Goal: Transaction & Acquisition: Subscribe to service/newsletter

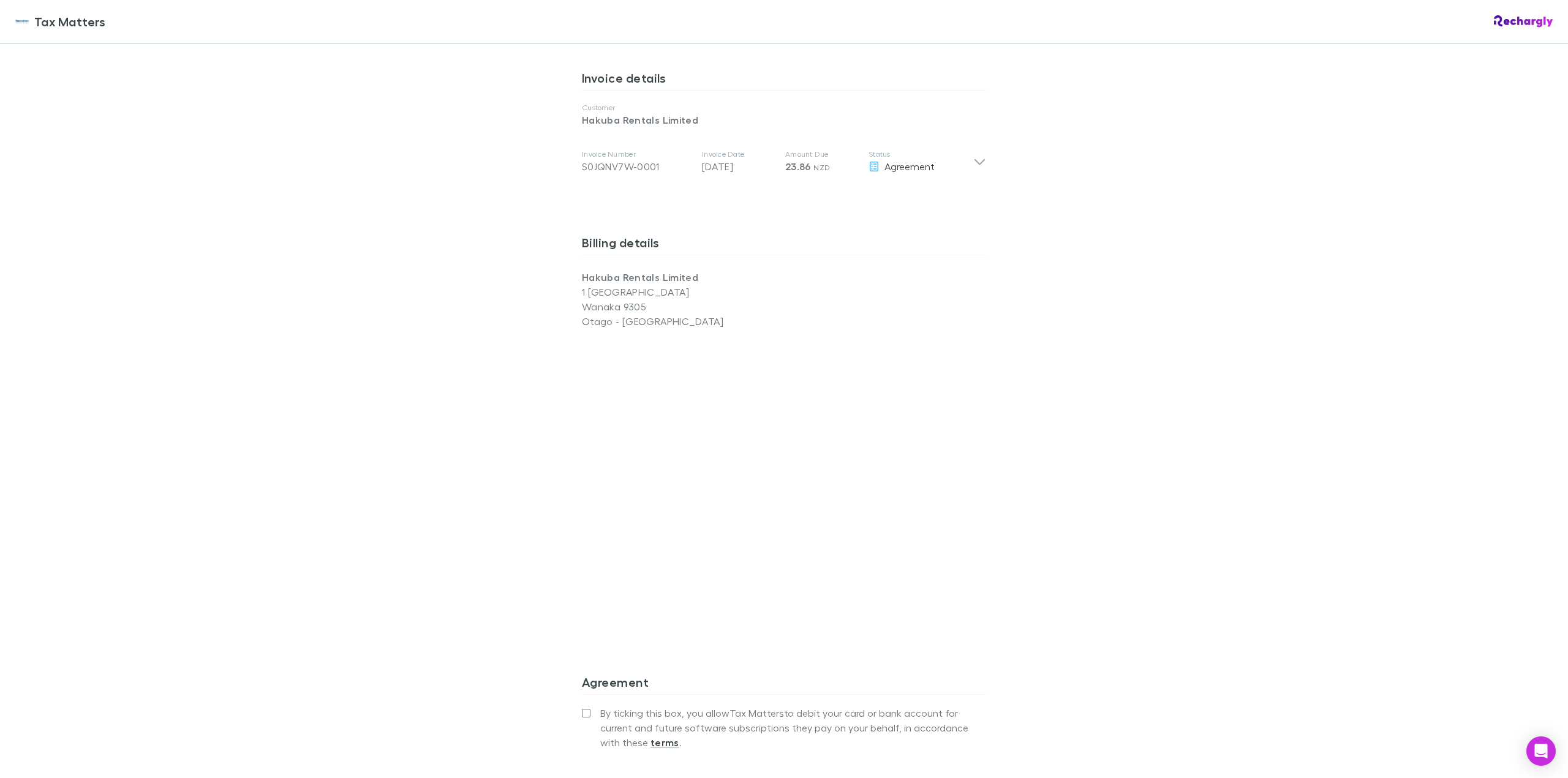
scroll to position [780, 0]
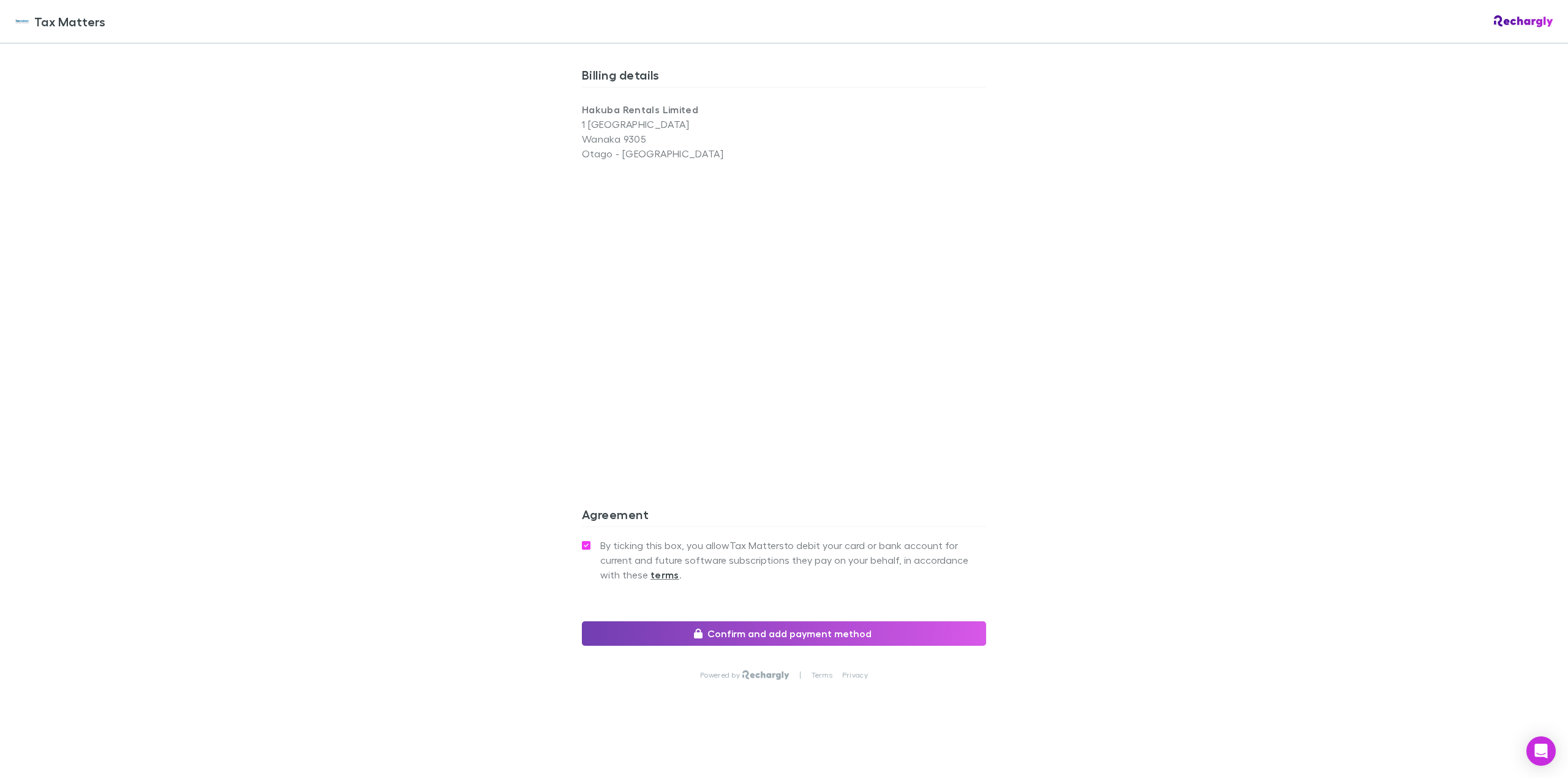
click at [781, 633] on button "Confirm and add payment method" at bounding box center [783, 633] width 404 height 24
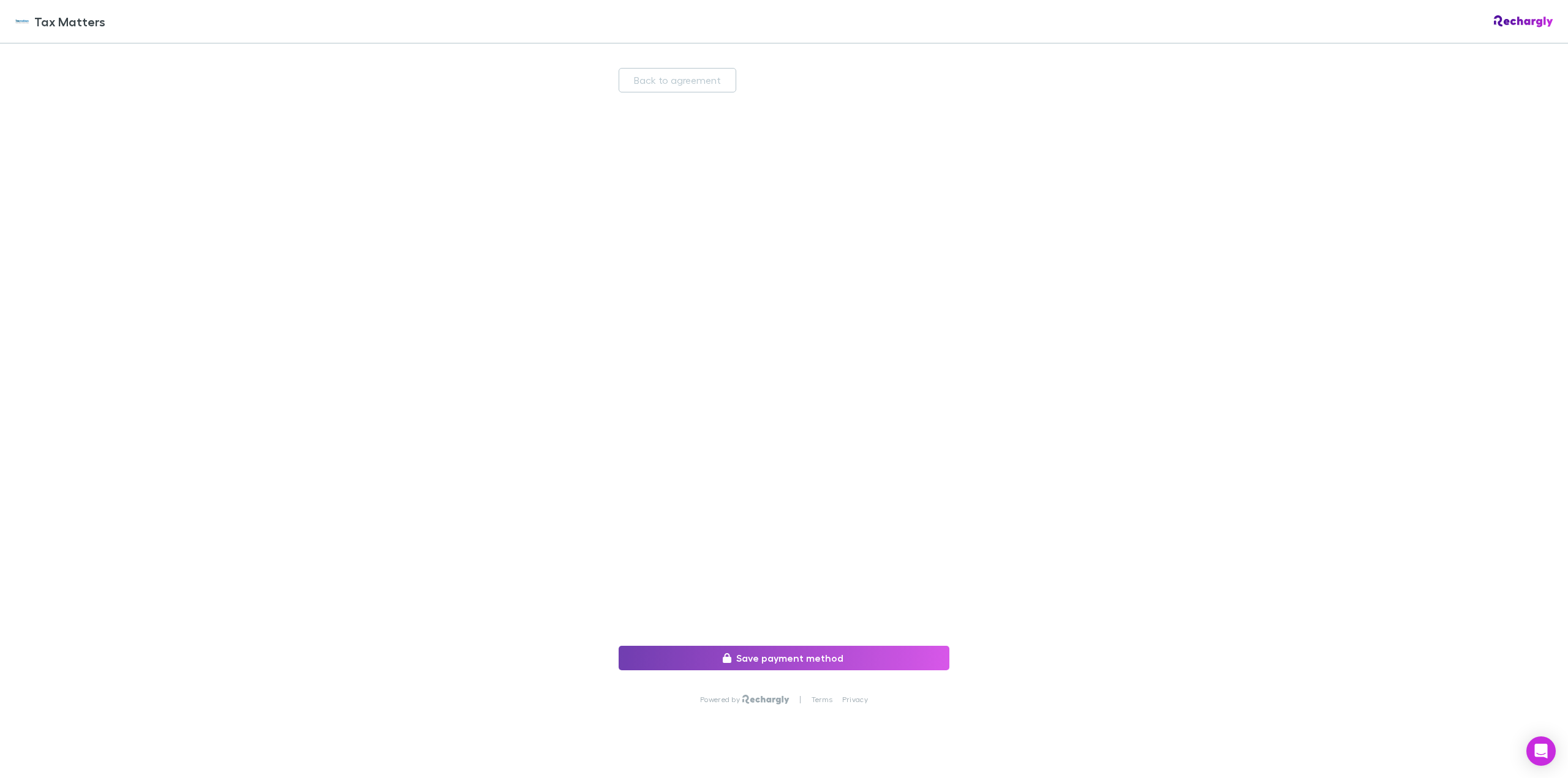
click at [742, 660] on button "Save payment method" at bounding box center [783, 657] width 331 height 24
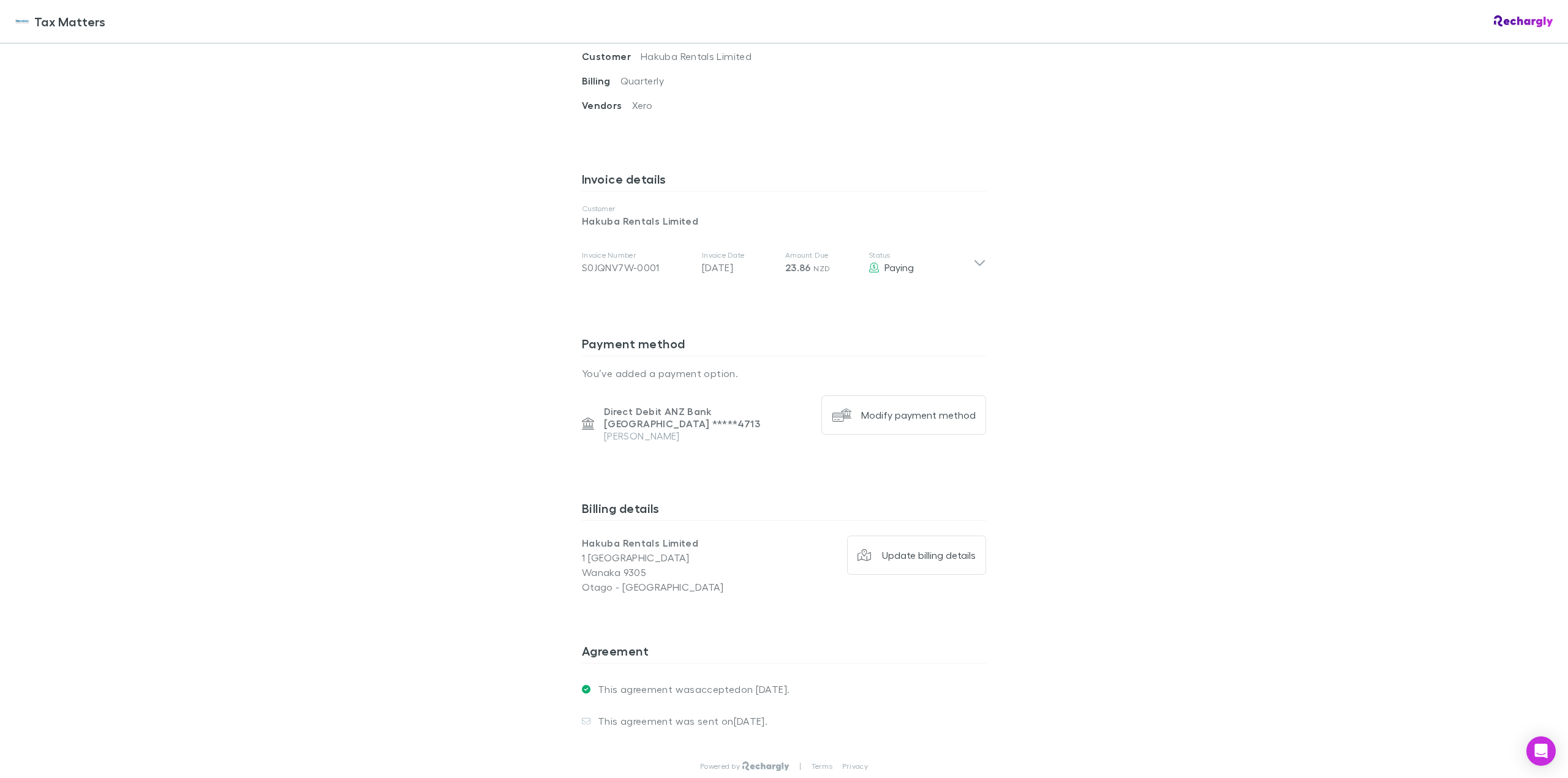
scroll to position [602, 0]
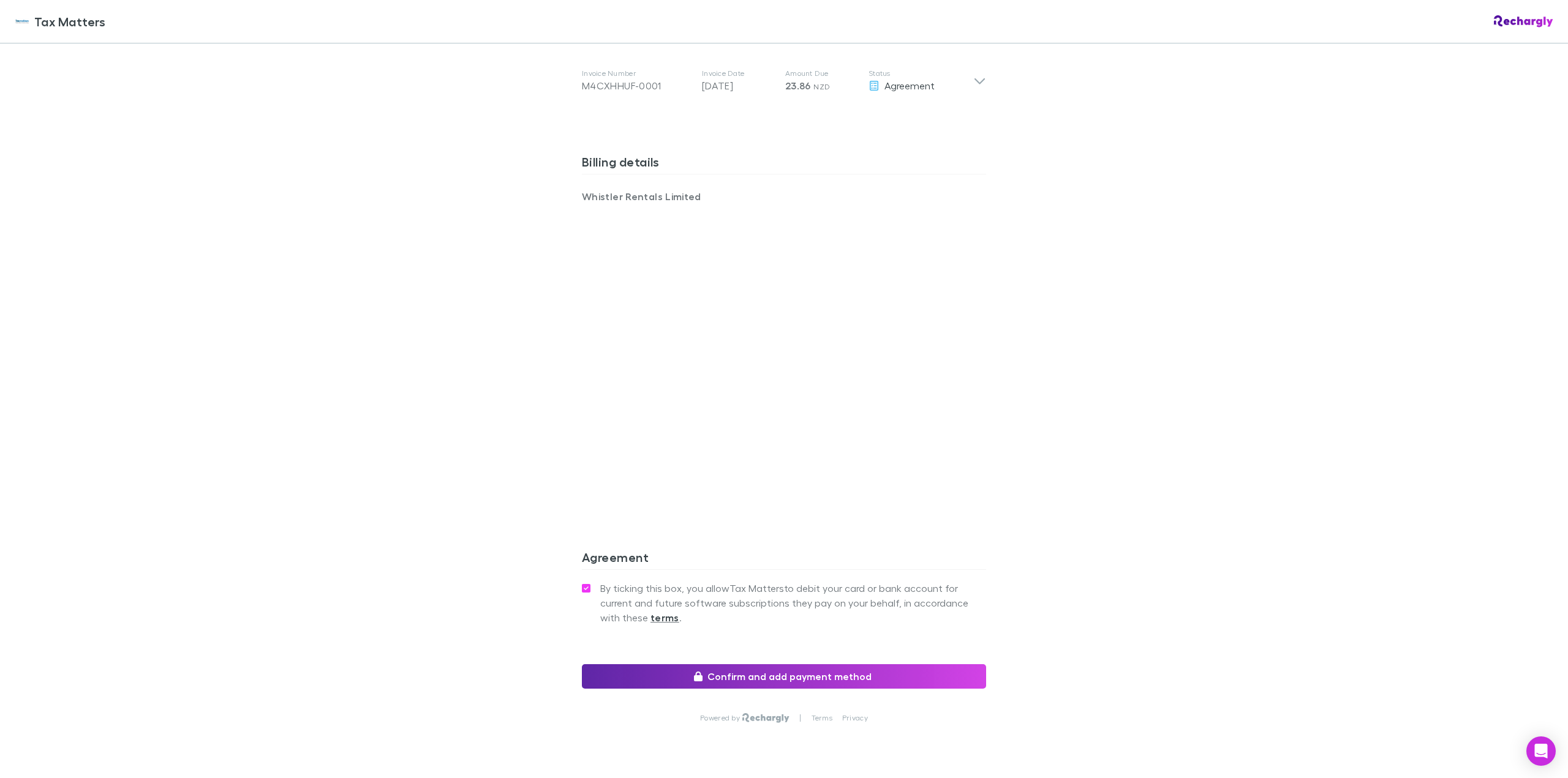
scroll to position [736, 0]
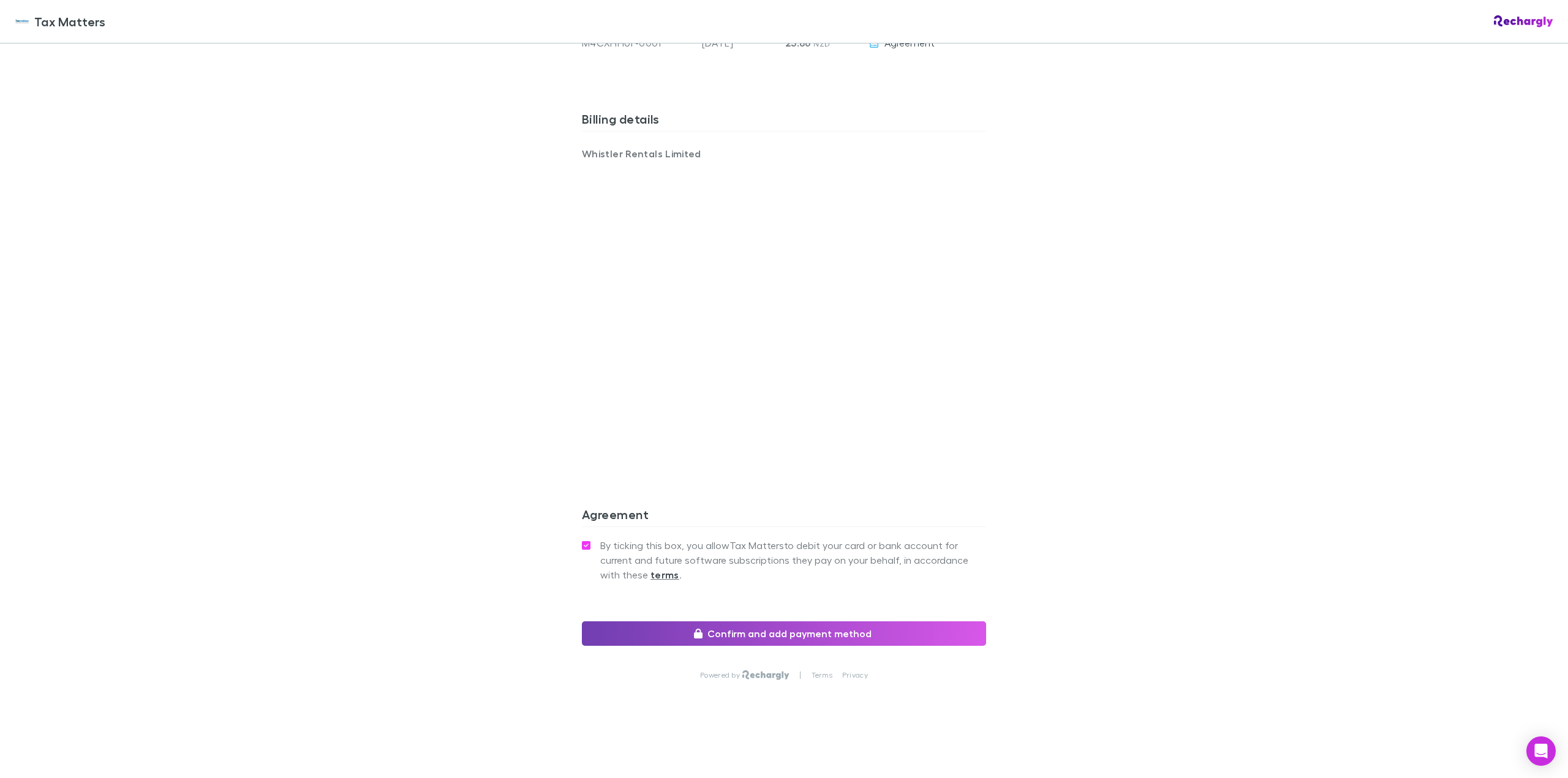
click at [820, 631] on button "Confirm and add payment method" at bounding box center [783, 633] width 404 height 24
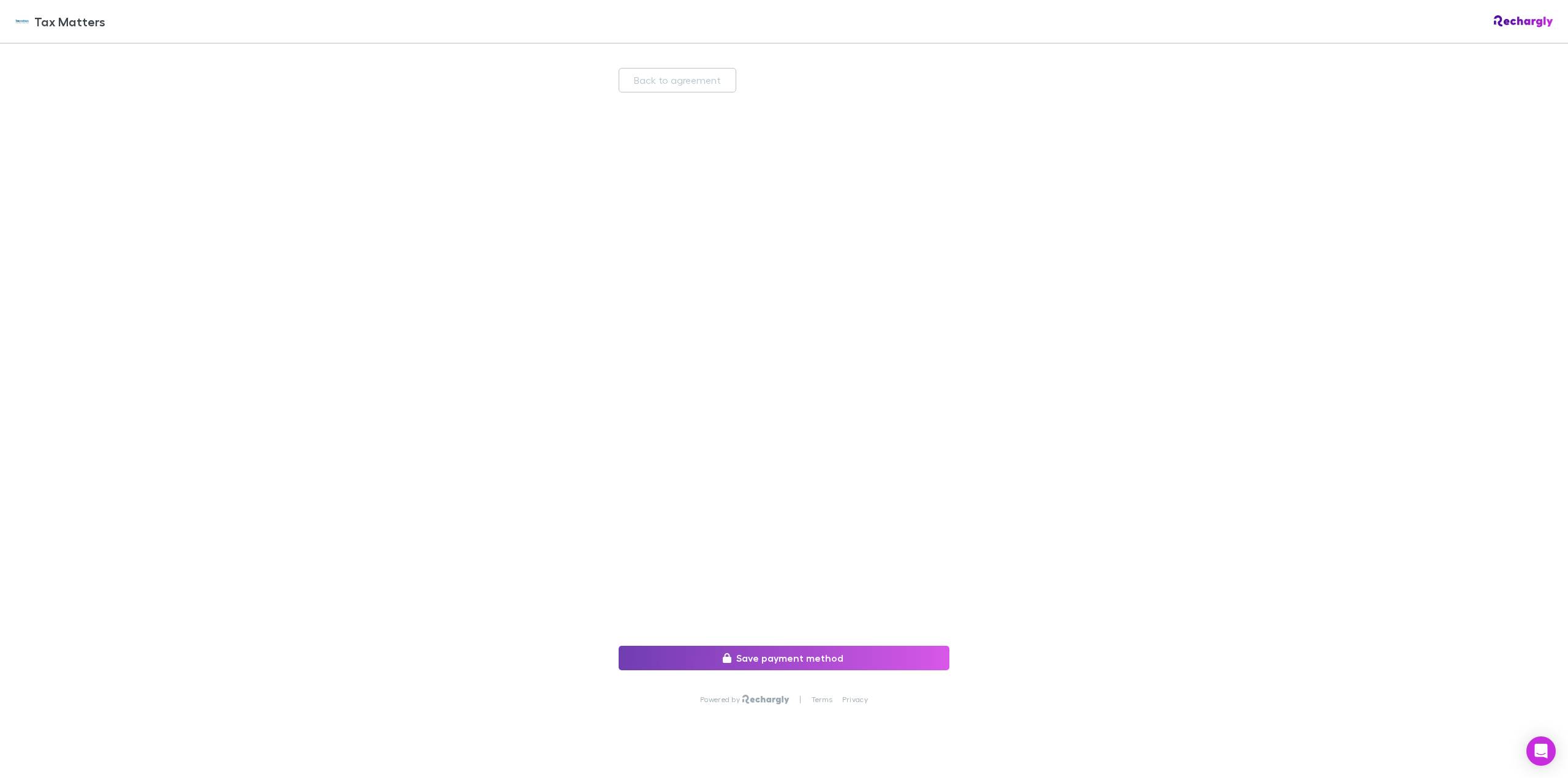
click at [778, 659] on button "Save payment method" at bounding box center [783, 657] width 331 height 24
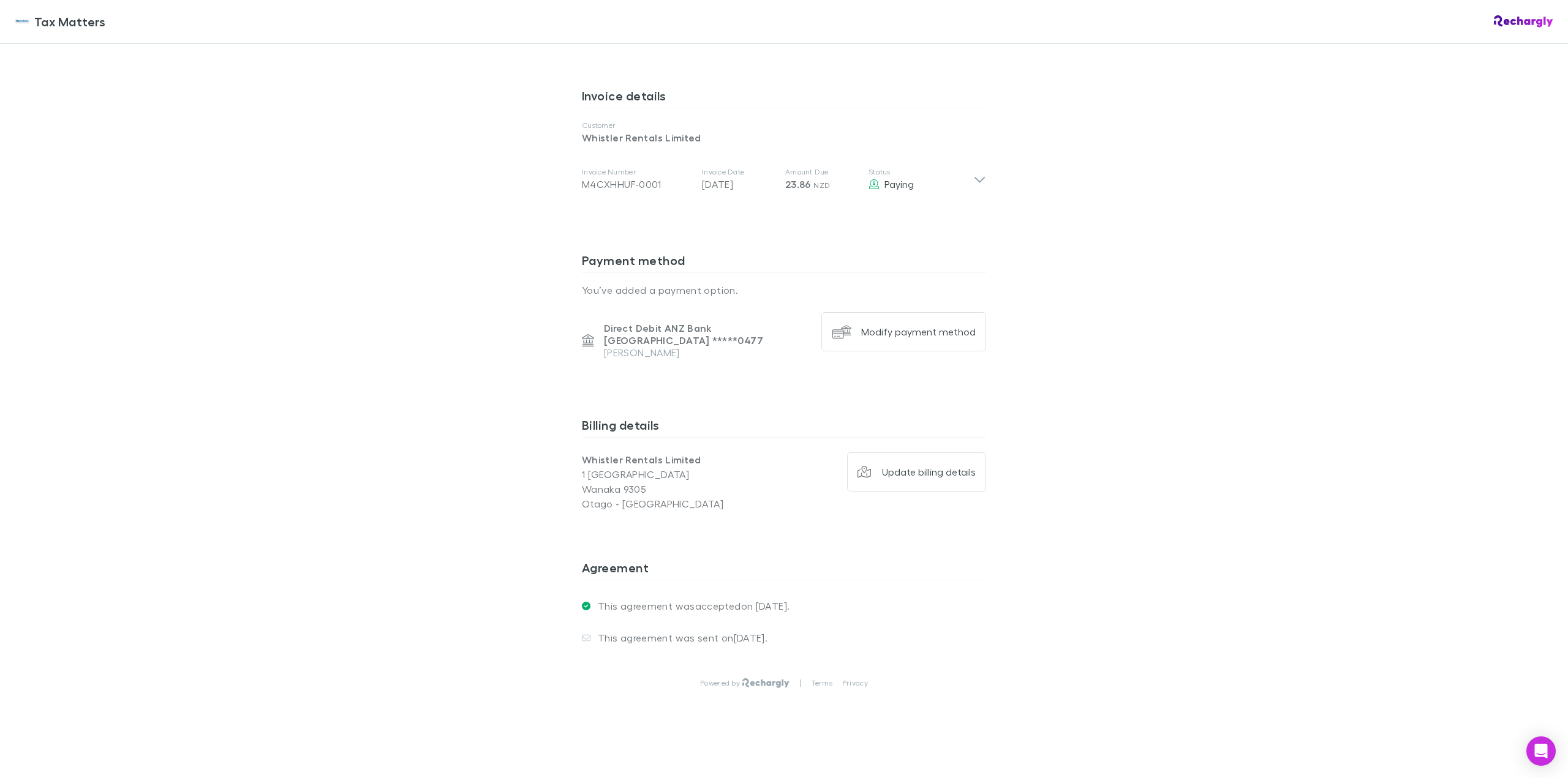
scroll to position [602, 0]
